Goal: Browse casually

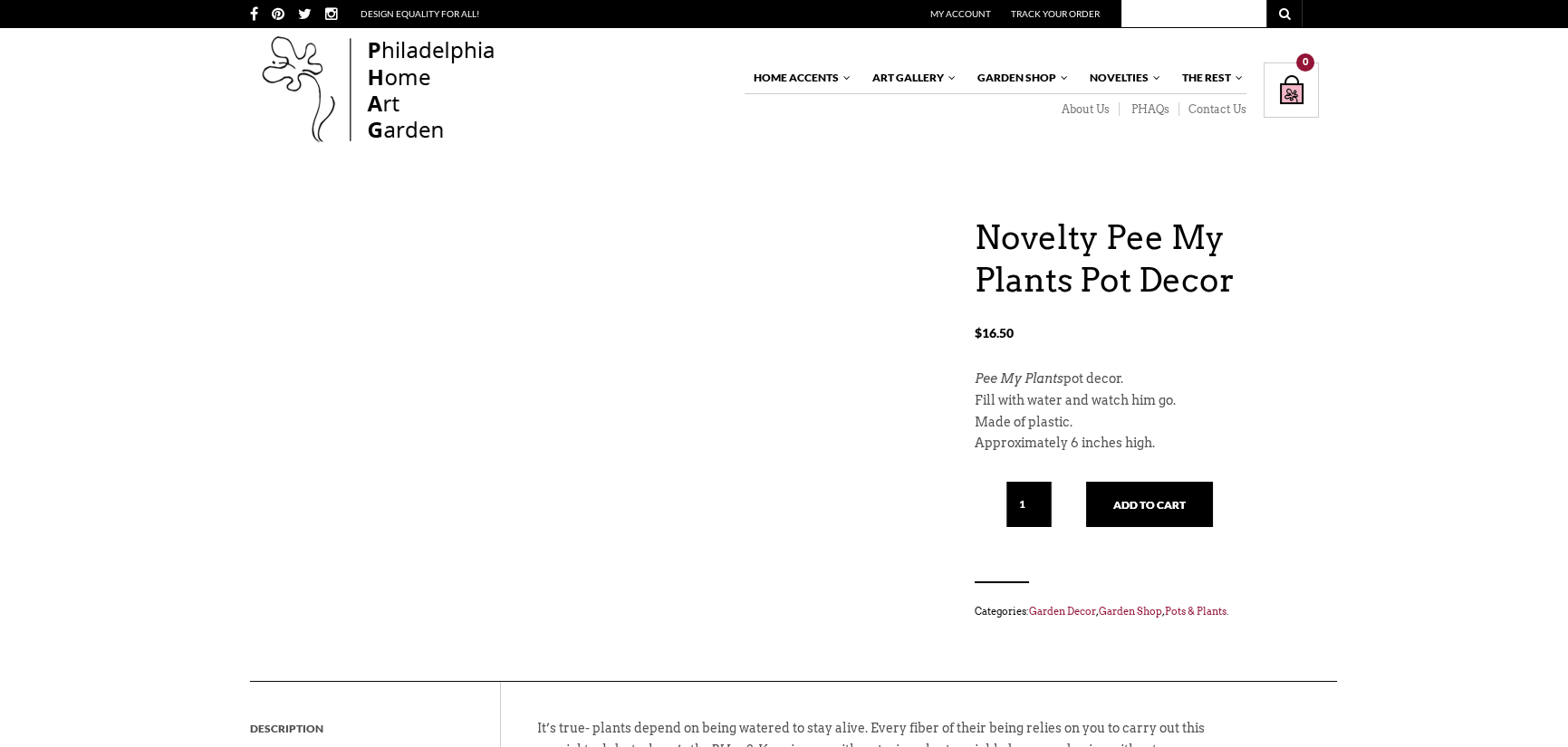
click at [1206, 324] on p "$ 16.50" at bounding box center [1147, 340] width 344 height 59
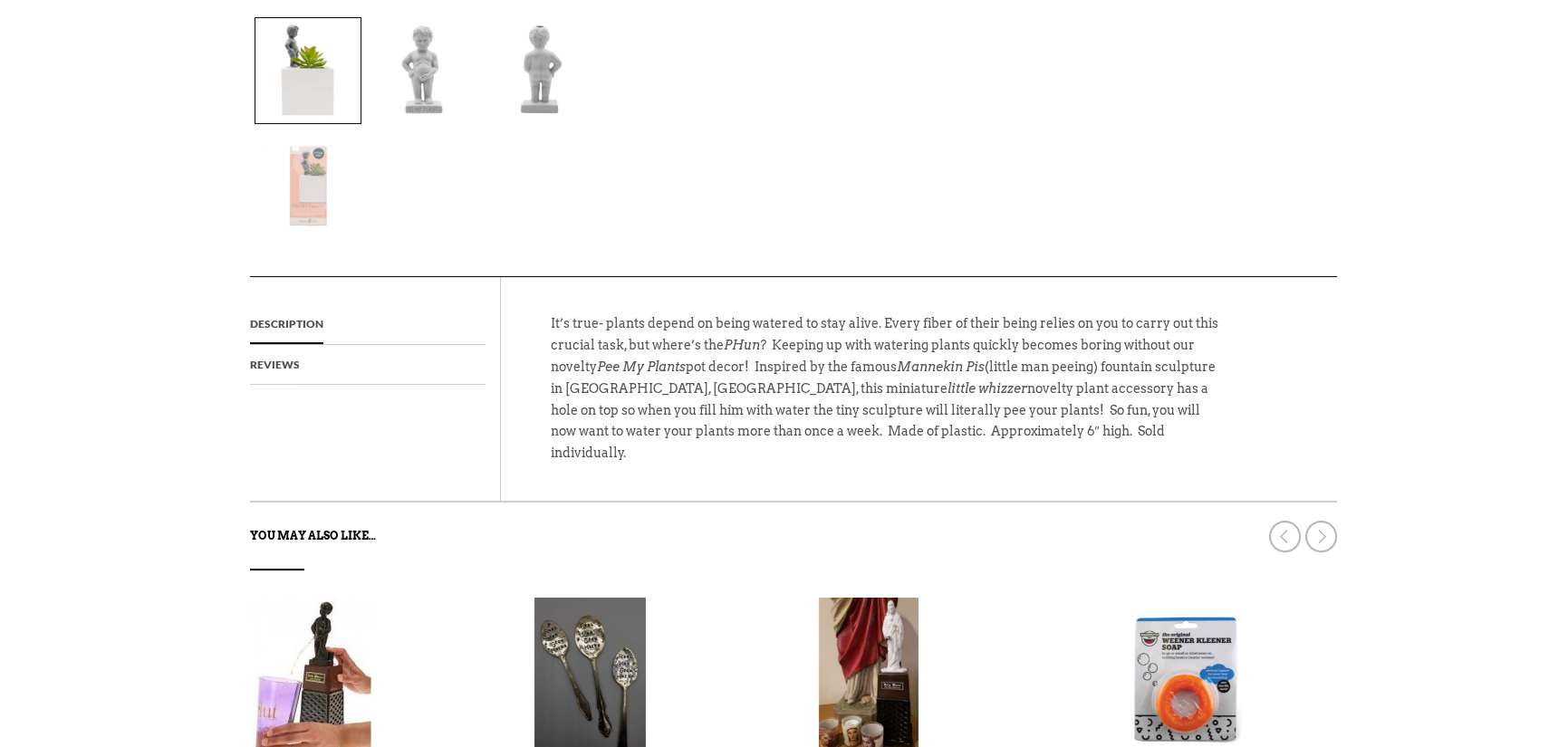
scroll to position [906, 0]
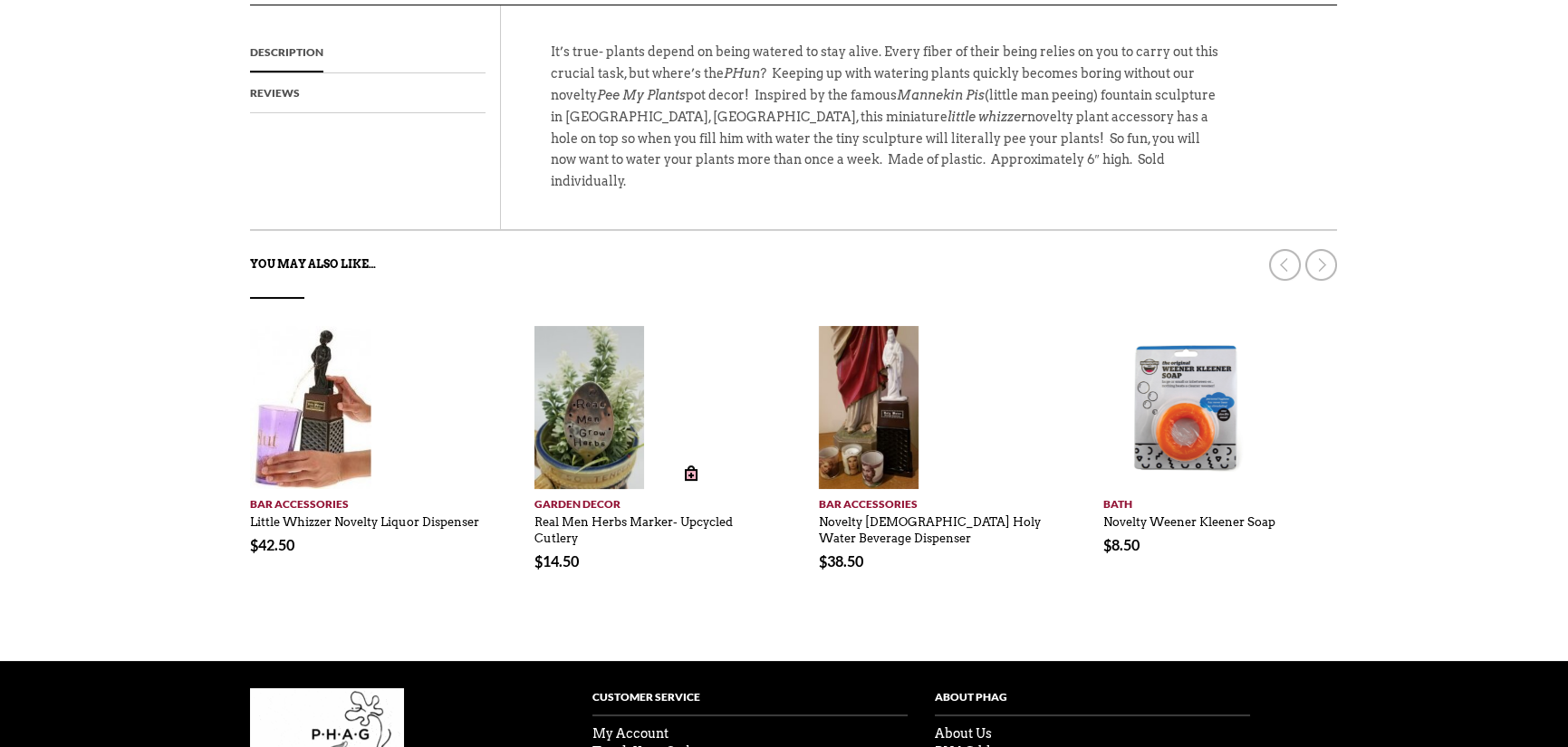
click at [615, 326] on img at bounding box center [590, 407] width 110 height 163
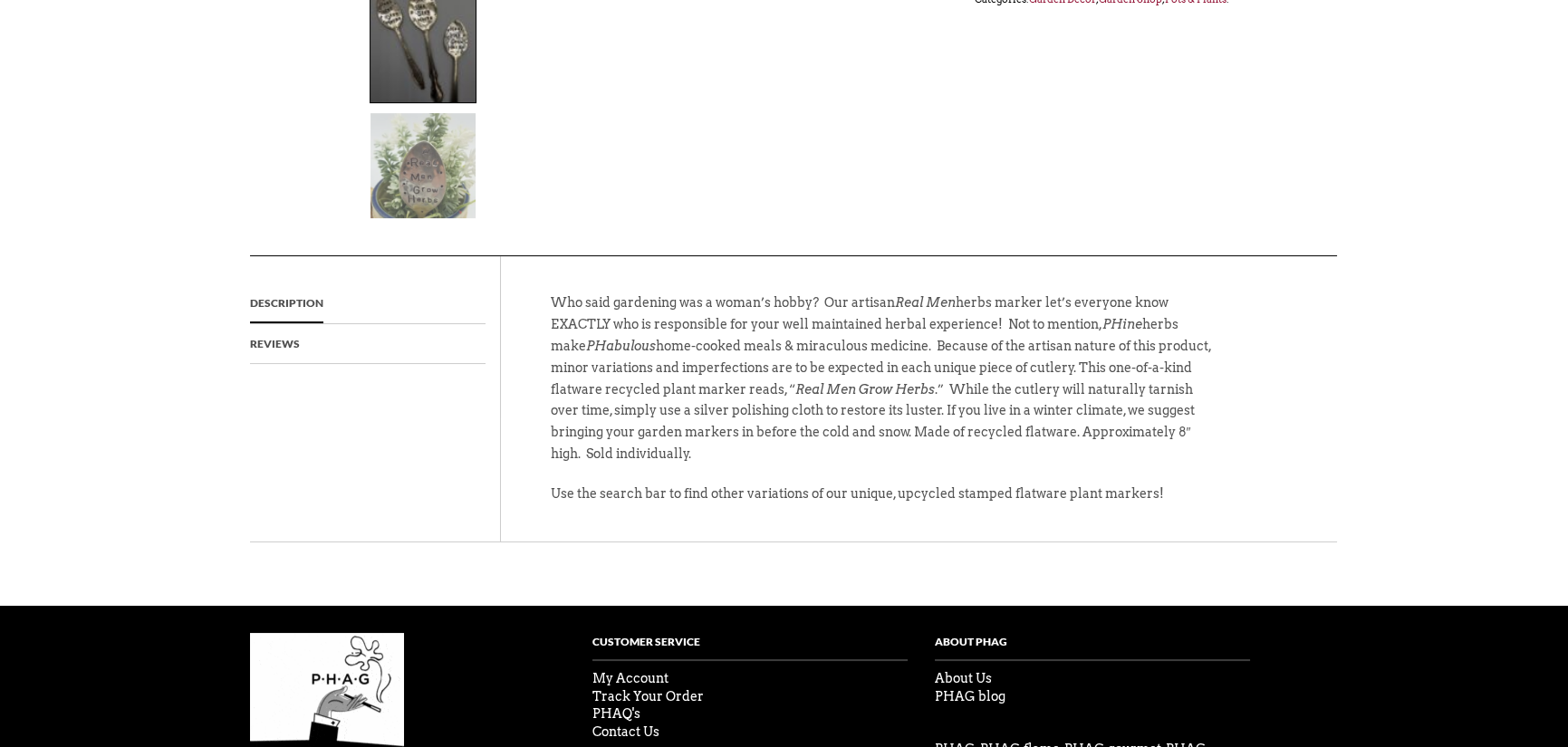
scroll to position [657, 0]
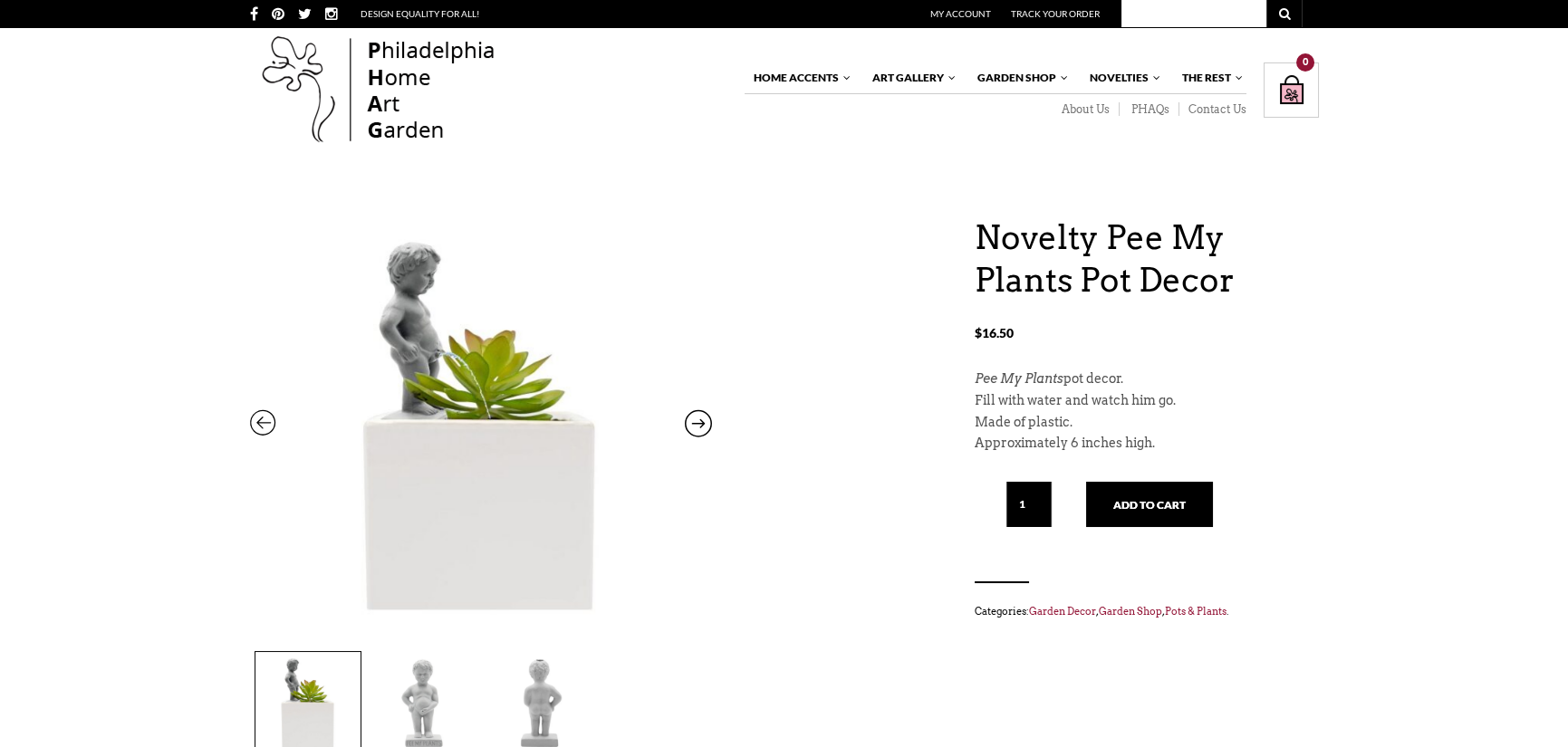
click at [1109, 288] on h1 "Novelty Pee My Plants Pot Decor" at bounding box center [1147, 259] width 344 height 86
click at [693, 427] on icon at bounding box center [698, 427] width 28 height 24
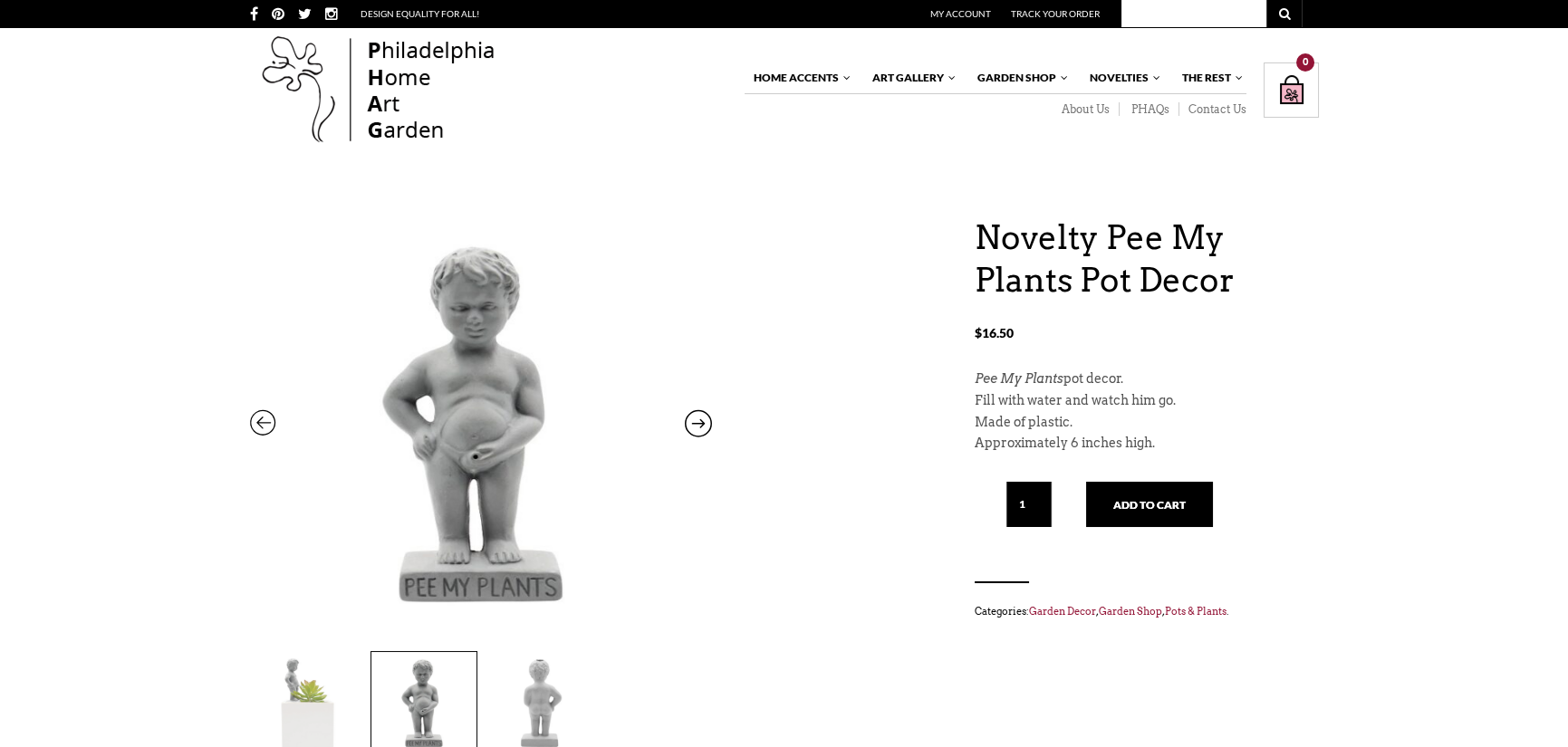
click at [702, 425] on icon at bounding box center [698, 427] width 28 height 24
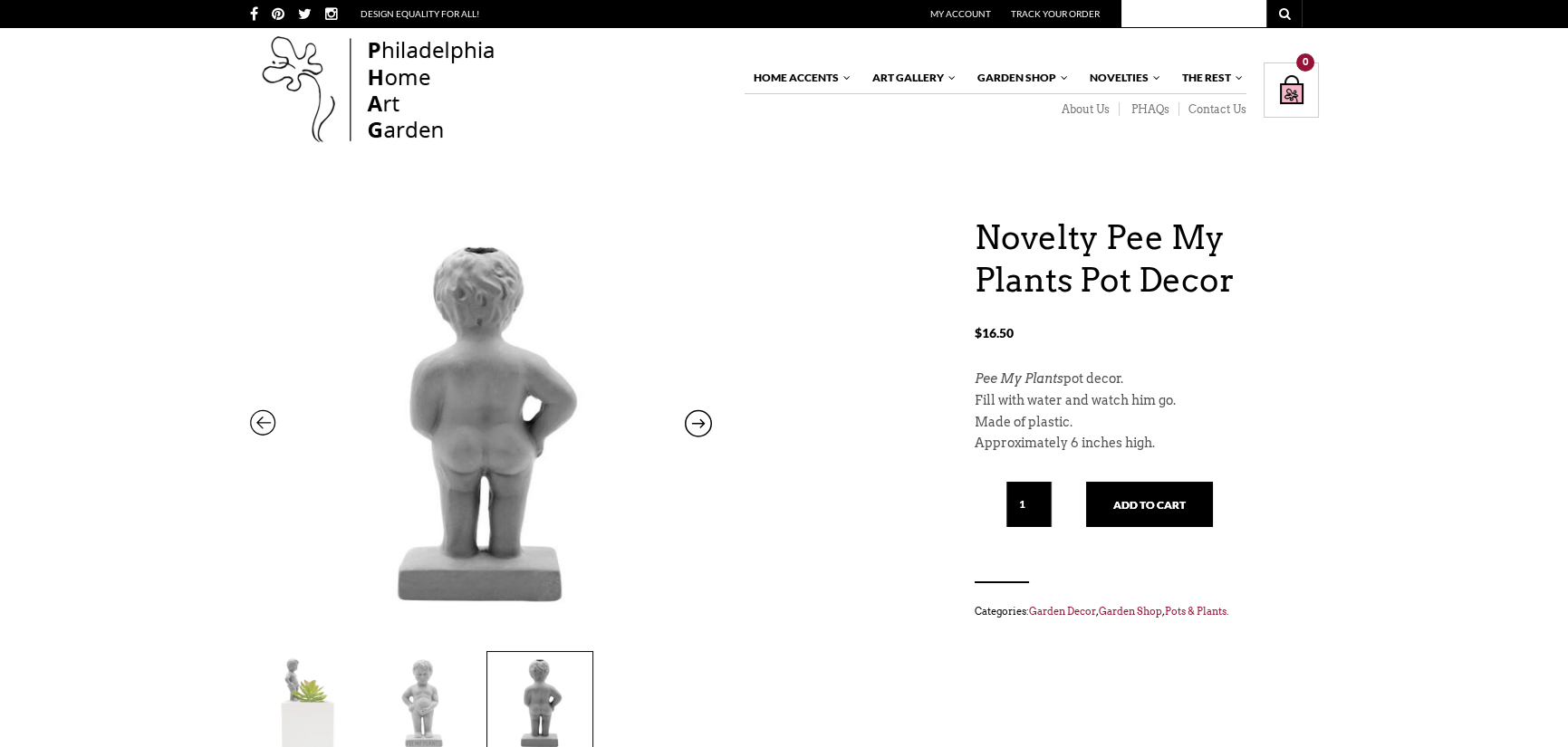
click at [702, 425] on icon at bounding box center [698, 427] width 28 height 24
